Goal: Transaction & Acquisition: Purchase product/service

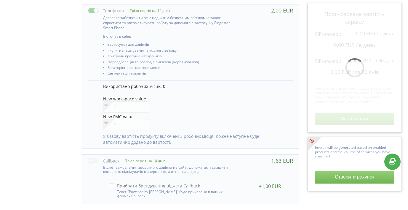
scroll to position [322, 0]
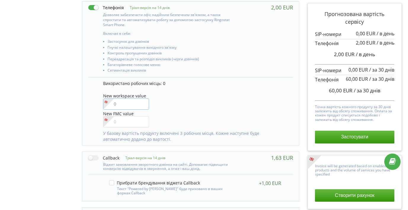
click at [134, 107] on input"] "number" at bounding box center [126, 103] width 46 height 11
type input"] "1"
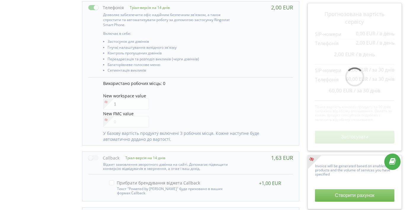
click at [50, 122] on div "Управління продуктами проєкту Оберіть продукти: Чим більше продуктів ви підключ…" at bounding box center [204, 3] width 404 height 502
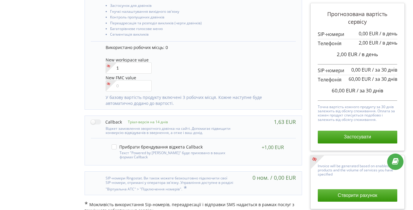
scroll to position [368, 0]
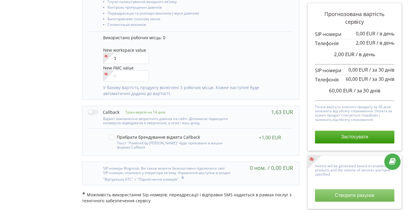
click at [359, 196] on button "Створити рахунок" at bounding box center [354, 195] width 79 height 12
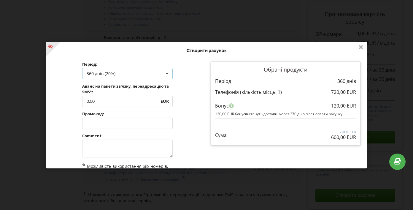
click at [149, 72] on div "360 днів (20%) Поповнити баланс без подовження 30 днів 90 днів" at bounding box center [127, 73] width 90 height 11
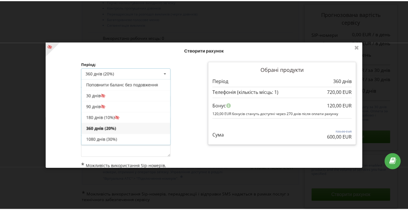
scroll to position [11, 0]
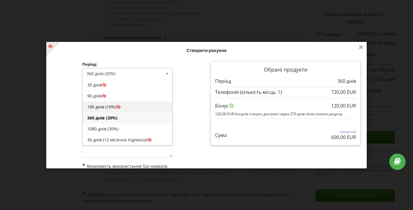
click at [132, 104] on div "180 днів (10%)" at bounding box center [127, 106] width 90 height 11
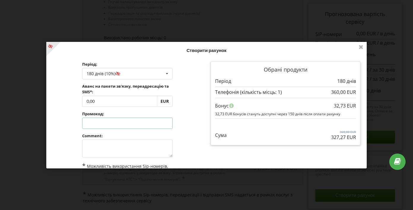
click at [129, 121] on input "text" at bounding box center [127, 122] width 90 height 11
paste input "YIRH-PCFC"
type input "YIRH-PCFC"
click at [191, 110] on div "Обробка... Створити рахунок Період: 180 днів (10%) Поповнити баланс без подовже…" at bounding box center [206, 105] width 320 height 126
click at [360, 47] on icon at bounding box center [360, 46] width 9 height 9
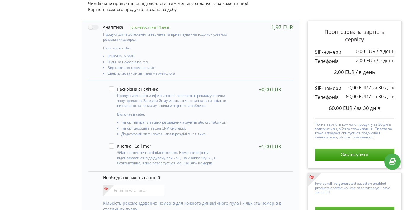
scroll to position [0, 0]
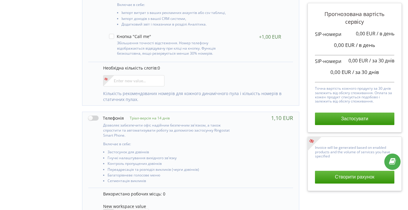
click at [95, 117] on label at bounding box center [106, 118] width 36 height 6
checkbox input "true"
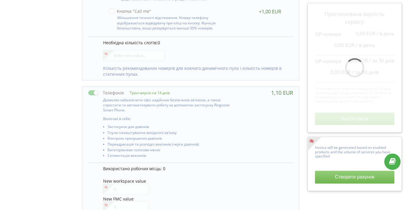
scroll to position [315, 0]
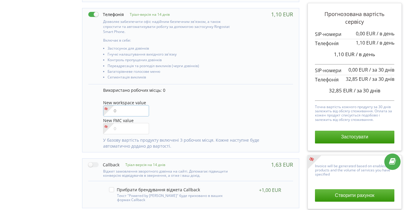
click at [133, 112] on input"] "number" at bounding box center [126, 110] width 46 height 11
type input"] "1"
click at [64, 109] on div "Управління продуктами проєкту Оберіть продукти: Чим більше продуктів ви підключ…" at bounding box center [204, 9] width 404 height 502
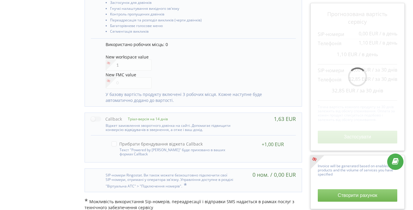
scroll to position [368, 0]
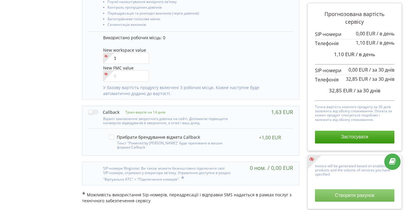
click at [345, 196] on button "Створити рахунок" at bounding box center [354, 195] width 79 height 12
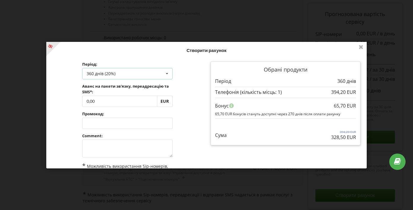
click at [149, 71] on div "360 днів (20%) Поповнити баланс без подовження 30 днів 90 днів" at bounding box center [127, 73] width 90 height 11
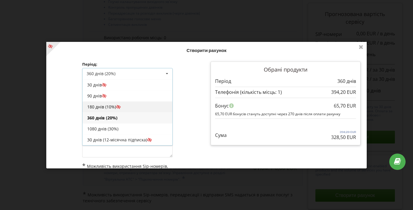
click at [130, 108] on div "180 днів (10%)" at bounding box center [127, 106] width 90 height 11
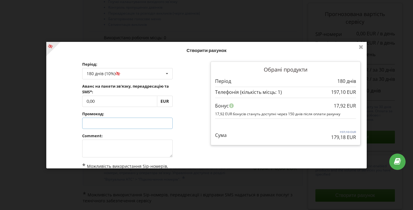
click at [114, 118] on input "text" at bounding box center [127, 122] width 90 height 11
paste input "YIRH-PCFC"
type input "YIRH-PCFC"
click at [199, 75] on div "Обробка... Створити рахунок Період: 180 днів (10%) Поповнити баланс без подовже…" at bounding box center [206, 105] width 320 height 126
drag, startPoint x: 88, startPoint y: 100, endPoint x: 84, endPoint y: 101, distance: 4.2
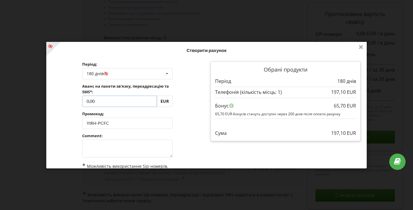
click at [84, 101] on input "0,00" at bounding box center [119, 100] width 75 height 11
click at [116, 100] on input "145,00" at bounding box center [119, 100] width 75 height 11
type input "145,9"
click at [191, 85] on div "Обробка... Створити рахунок Період: 180 днів Поповнити баланс без подовження 30…" at bounding box center [206, 105] width 320 height 126
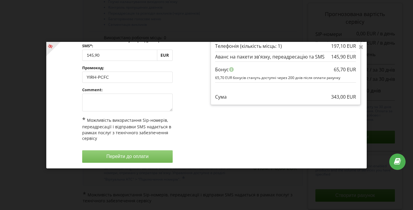
scroll to position [47, 0]
click at [125, 108] on textarea at bounding box center [127, 102] width 90 height 18
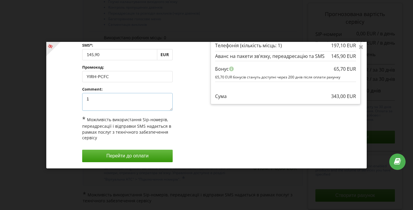
type textarea "1"
click at [192, 109] on div "Період: 180 днів Поповнити баланс без подовження 30 днів 145,90 1" at bounding box center [127, 88] width 158 height 155
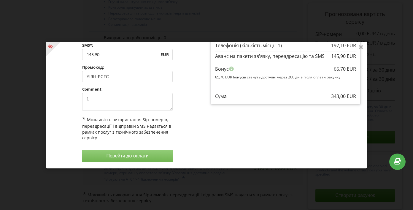
click at [122, 154] on button "Перейти до оплати" at bounding box center [127, 155] width 90 height 12
